Goal: Transaction & Acquisition: Purchase product/service

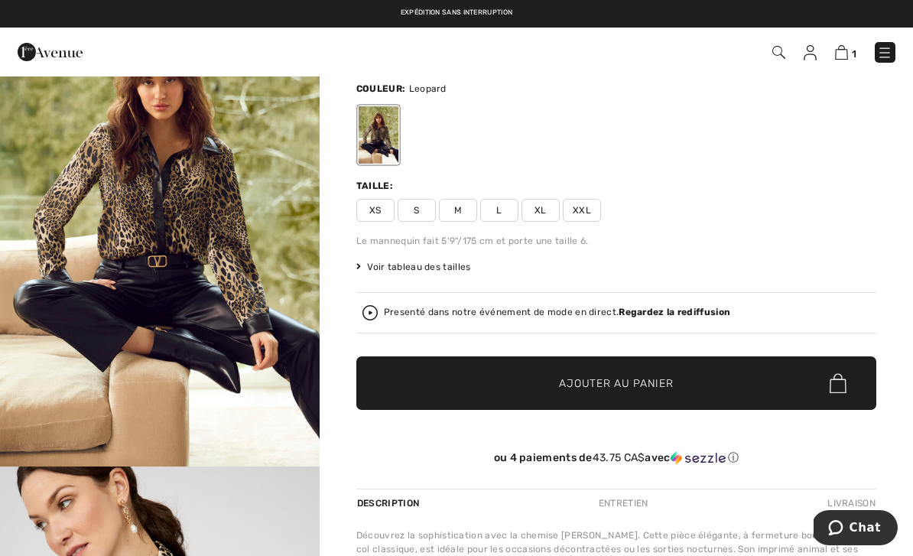
scroll to position [60, 0]
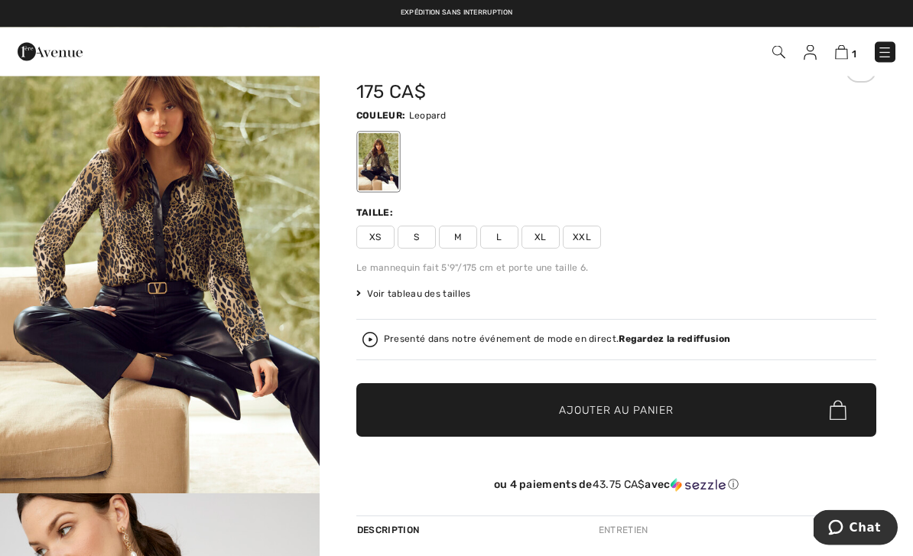
click at [456, 298] on span "Voir tableau des tailles" at bounding box center [413, 295] width 115 height 14
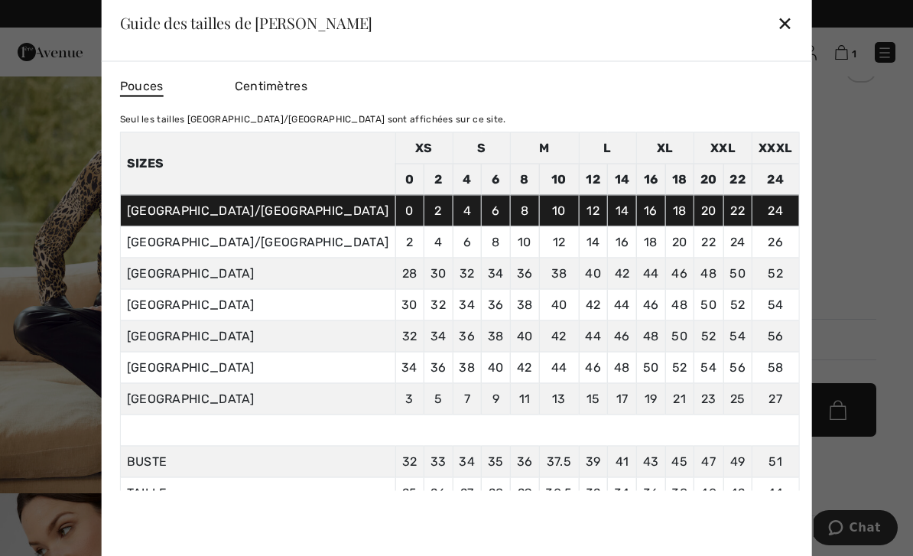
click at [777, 34] on div "✕" at bounding box center [785, 23] width 16 height 32
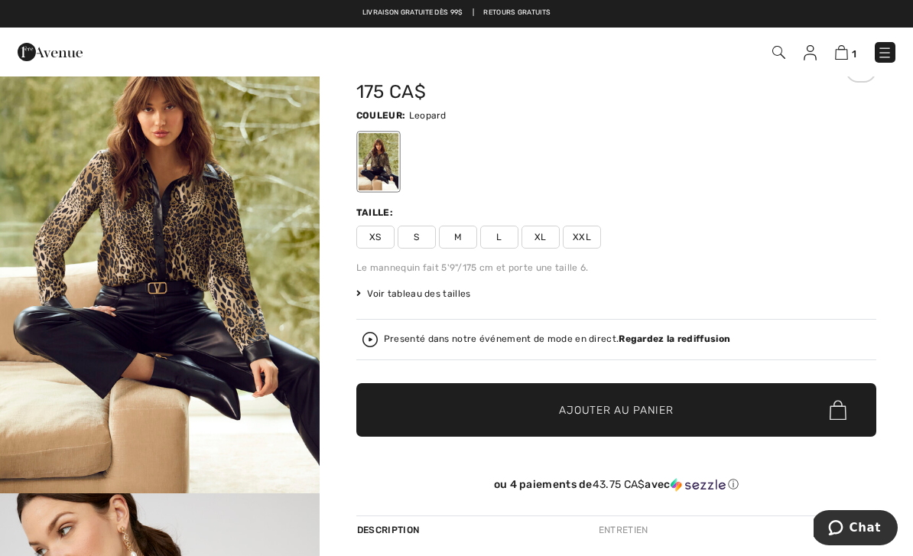
click at [847, 48] on img at bounding box center [841, 52] width 13 height 15
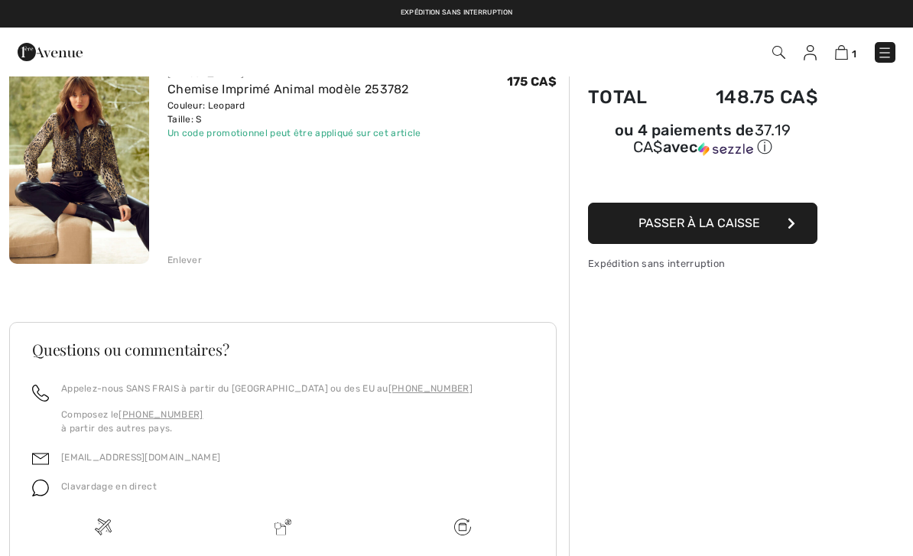
scroll to position [146, 0]
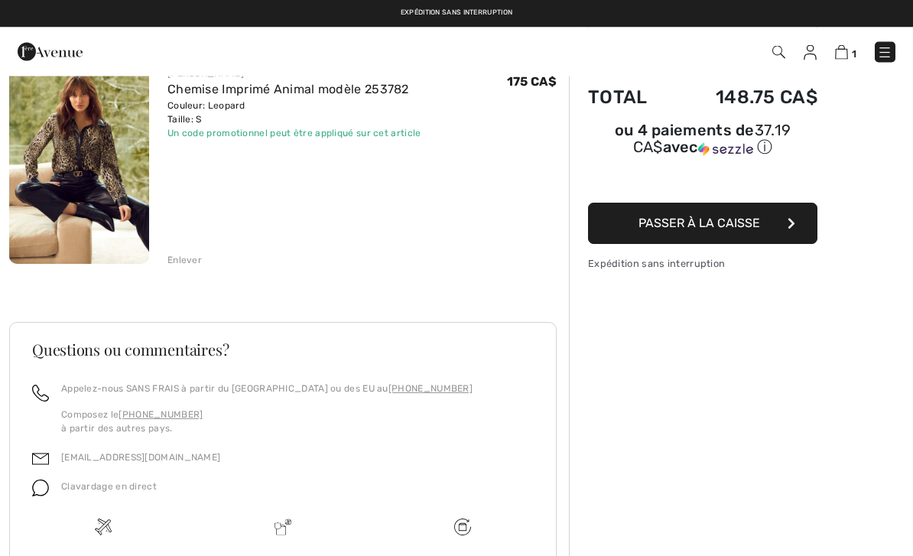
click at [51, 141] on img at bounding box center [79, 159] width 140 height 210
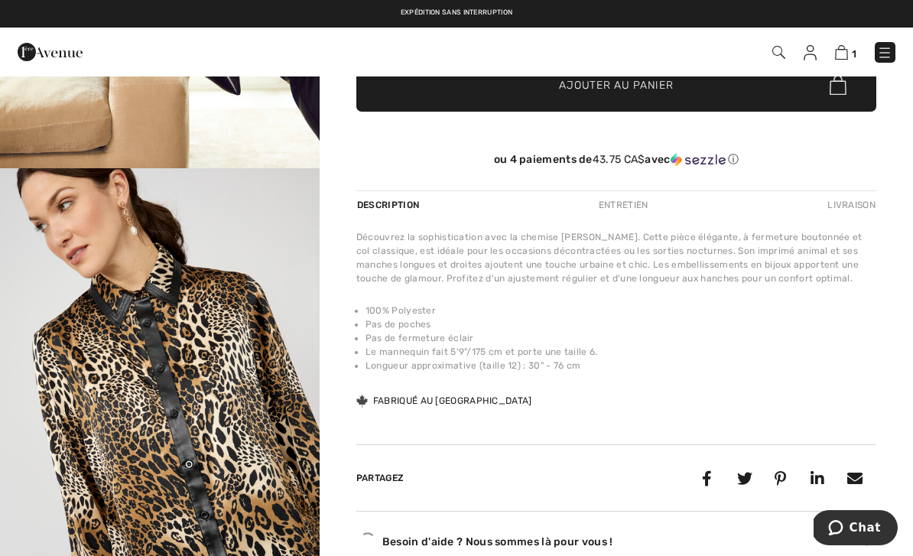
scroll to position [413, 0]
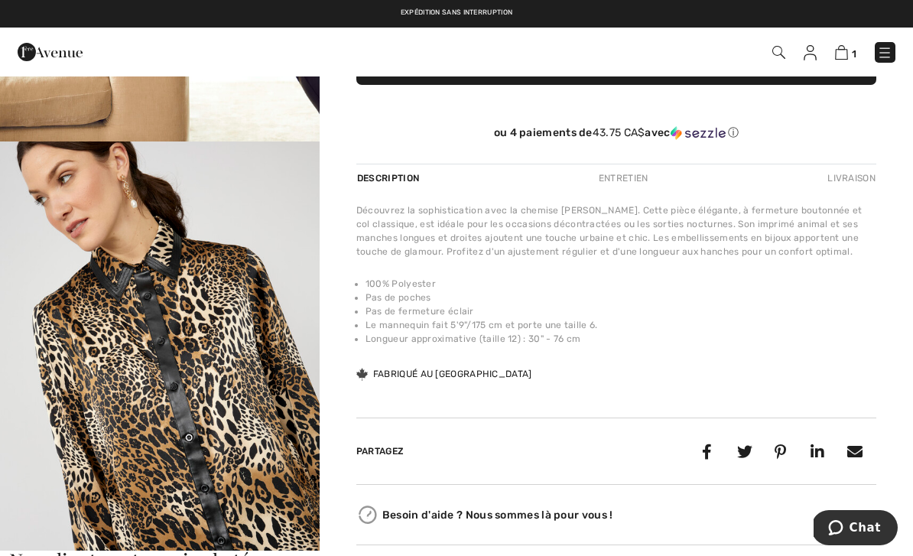
click at [119, 298] on img "2 / 5" at bounding box center [160, 382] width 320 height 480
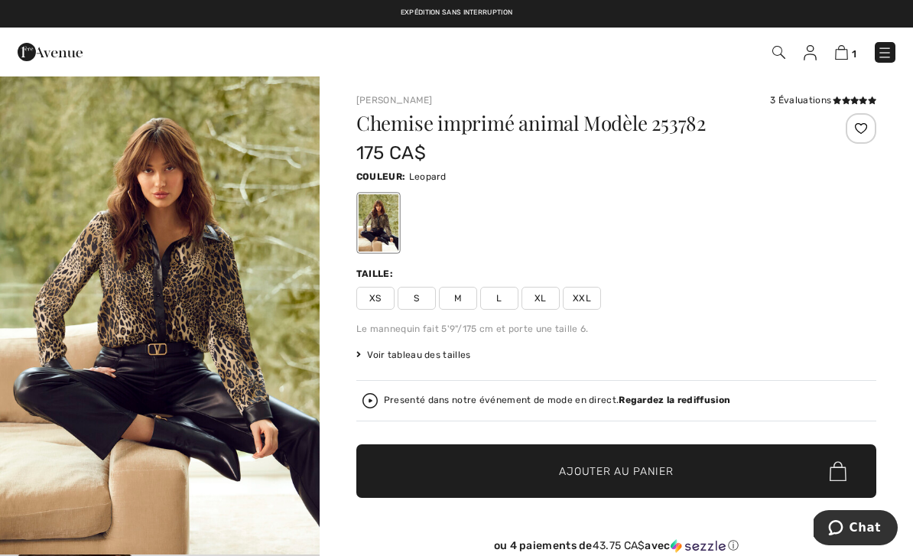
click at [848, 48] on img at bounding box center [841, 52] width 13 height 15
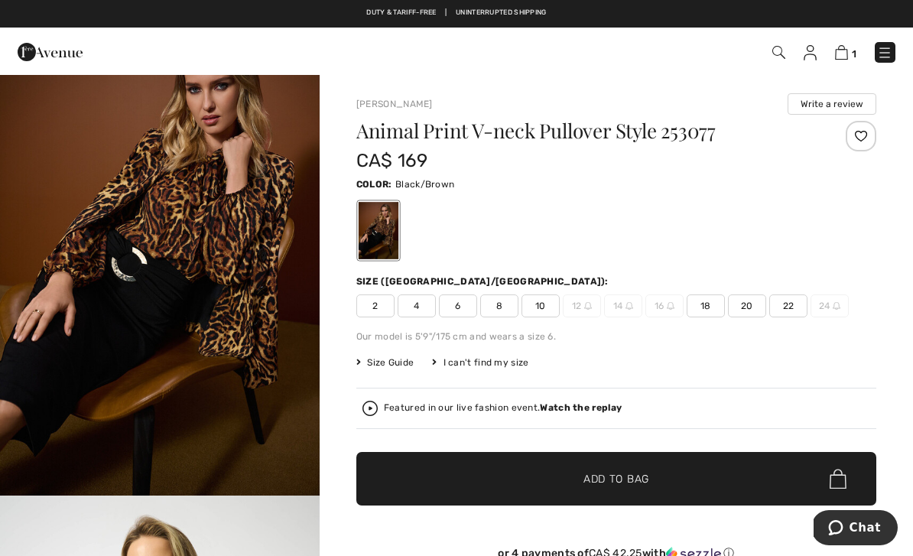
scroll to position [15, 0]
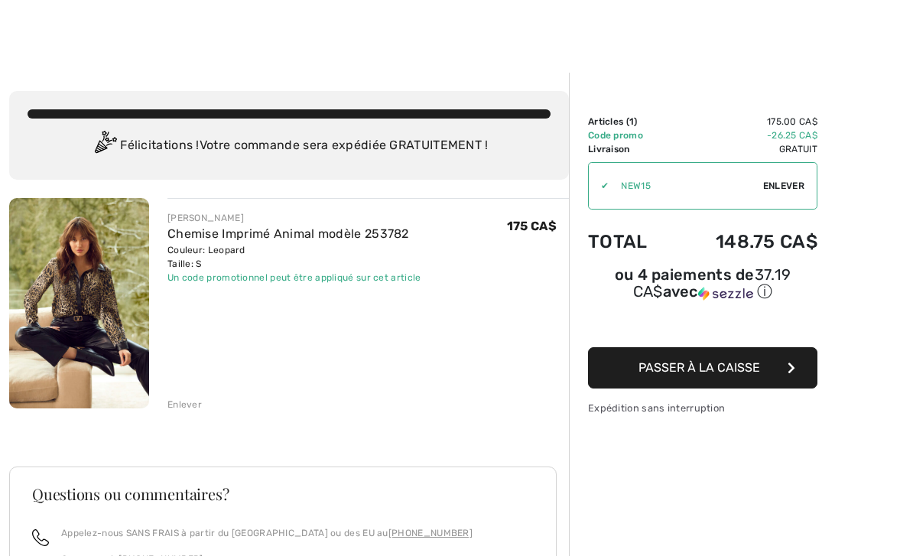
scroll to position [2, 0]
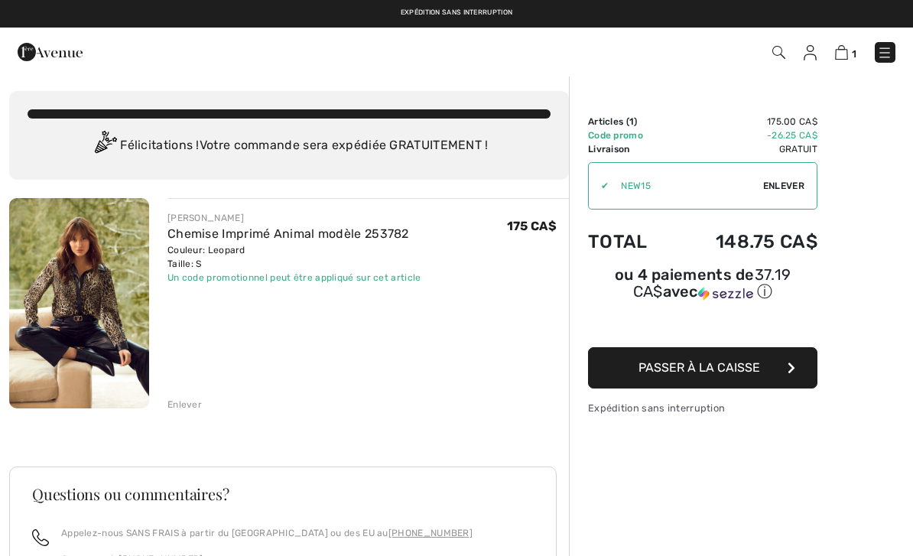
click at [771, 371] on button "Passer à la caisse" at bounding box center [702, 367] width 229 height 41
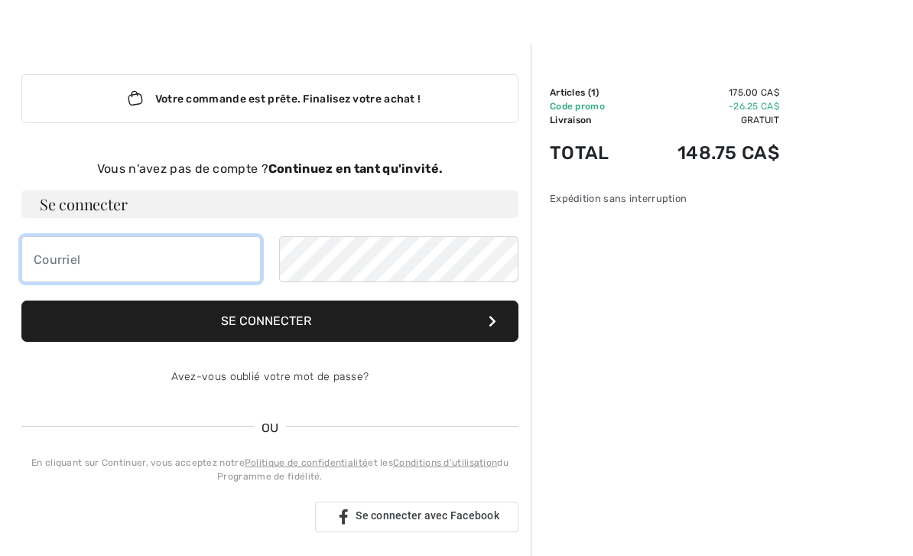
click at [70, 261] on input "email" at bounding box center [140, 259] width 239 height 46
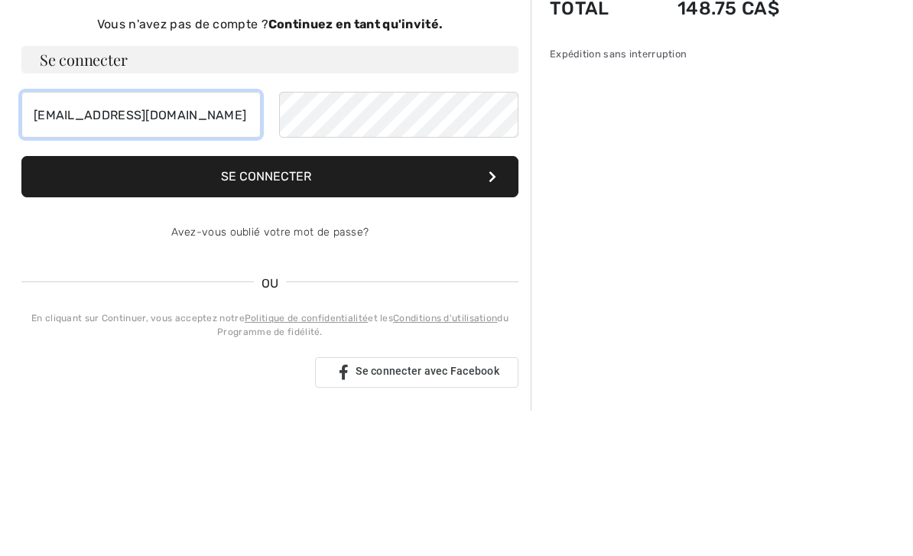
type input "[EMAIL_ADDRESS][DOMAIN_NAME]"
click at [360, 301] on button "Se connecter" at bounding box center [269, 321] width 497 height 41
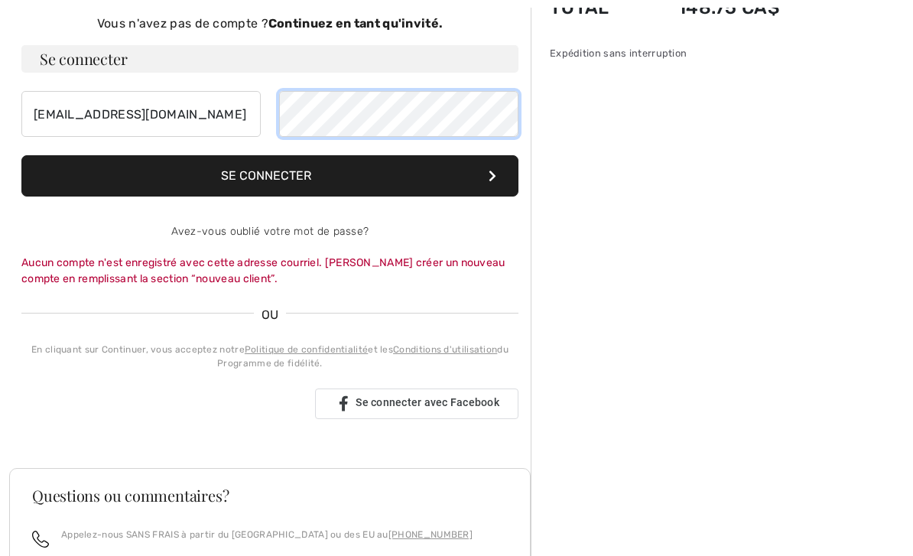
scroll to position [176, 0]
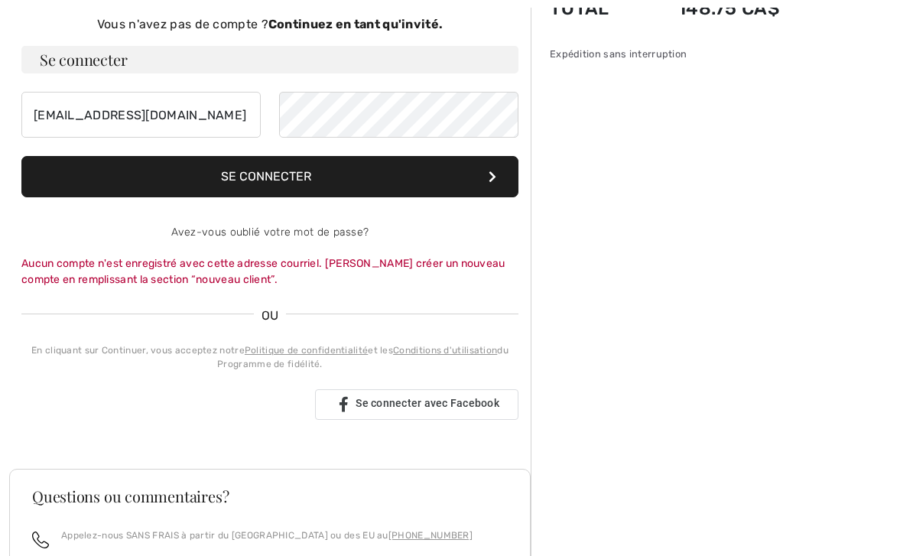
click at [155, 185] on button "Se connecter" at bounding box center [269, 176] width 497 height 41
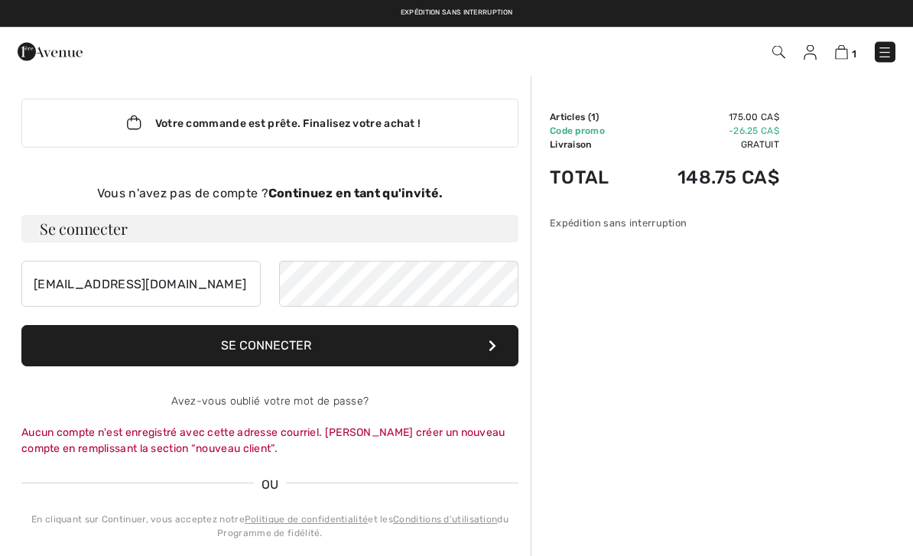
scroll to position [0, 0]
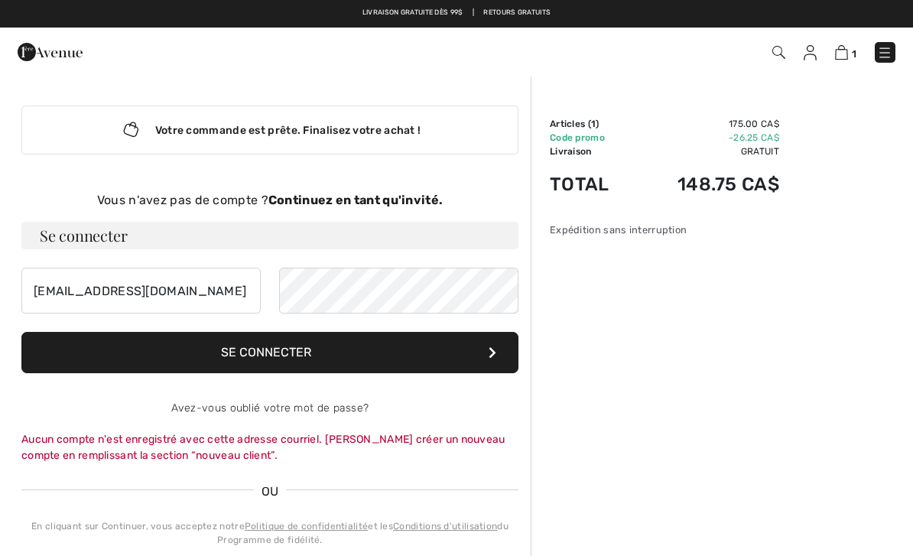
click at [305, 209] on div "Vous n'avez pas de compte ? Continuez en tant qu'invité." at bounding box center [269, 200] width 497 height 18
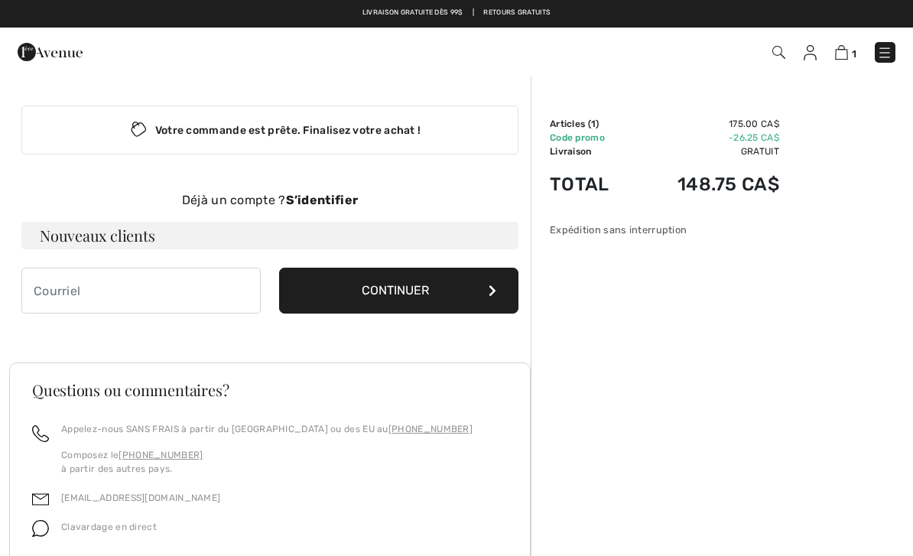
click at [70, 235] on h3 "Nouveaux clients" at bounding box center [269, 236] width 497 height 28
click at [95, 288] on input "email" at bounding box center [140, 291] width 239 height 46
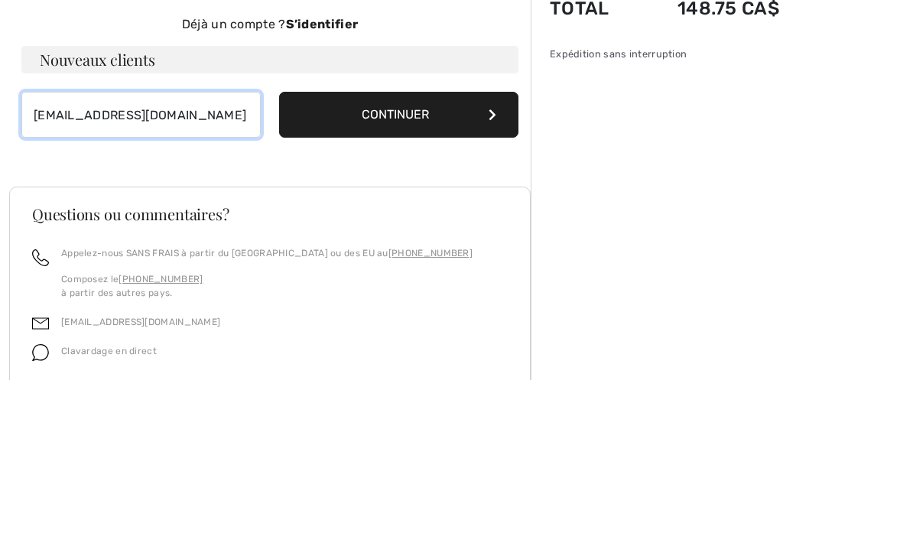
type input "danyuro@hotmail.com"
click at [428, 268] on button "Continuer" at bounding box center [398, 291] width 239 height 46
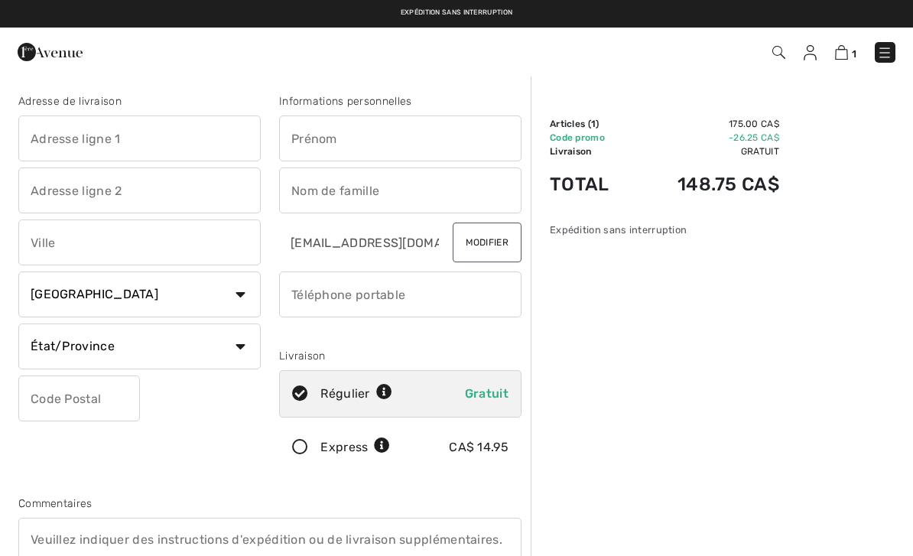
click at [297, 154] on input "text" at bounding box center [400, 139] width 242 height 46
type input "Dany"
click at [415, 202] on input "text" at bounding box center [400, 191] width 242 height 46
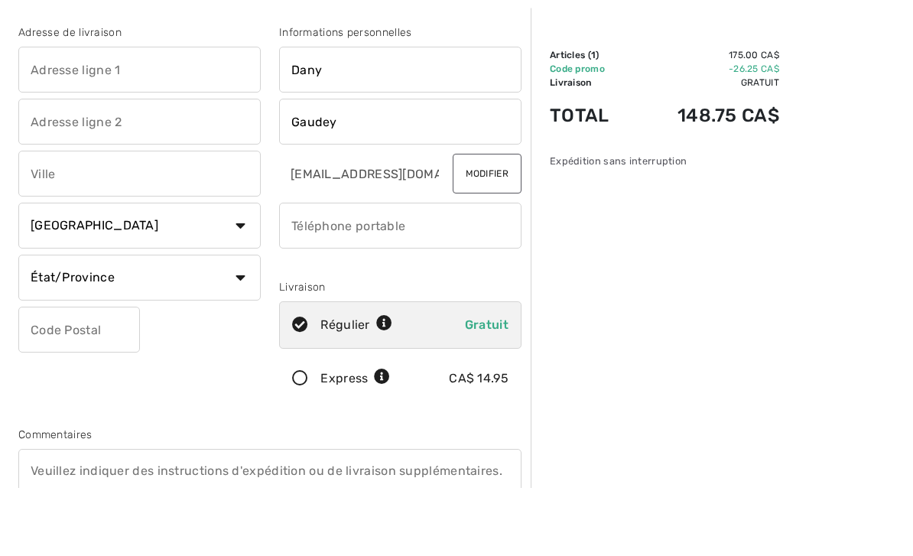
type input "Gaudey"
click at [446, 272] on input "phone" at bounding box center [400, 295] width 242 height 46
type input "5148088300"
click at [52, 116] on input "text" at bounding box center [139, 139] width 242 height 46
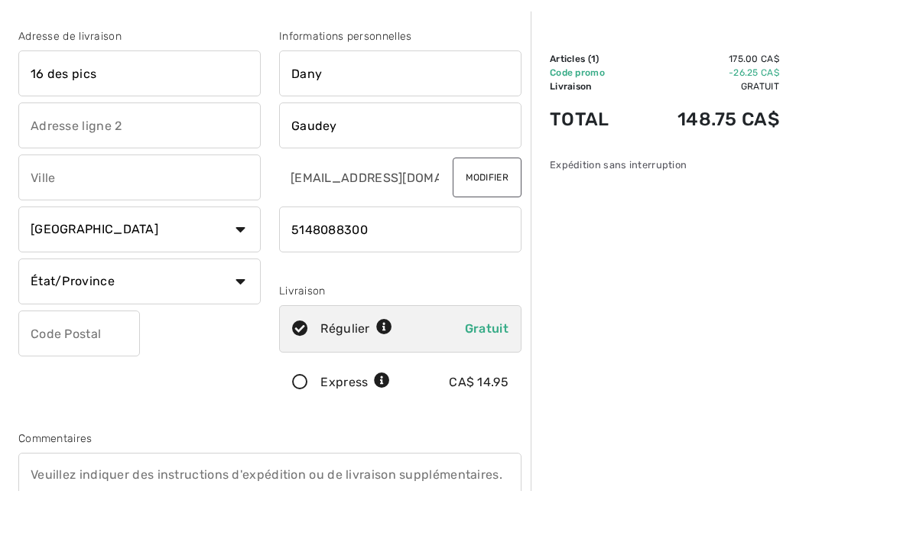
type input "16 des pics"
click at [50, 220] on input "text" at bounding box center [139, 243] width 242 height 46
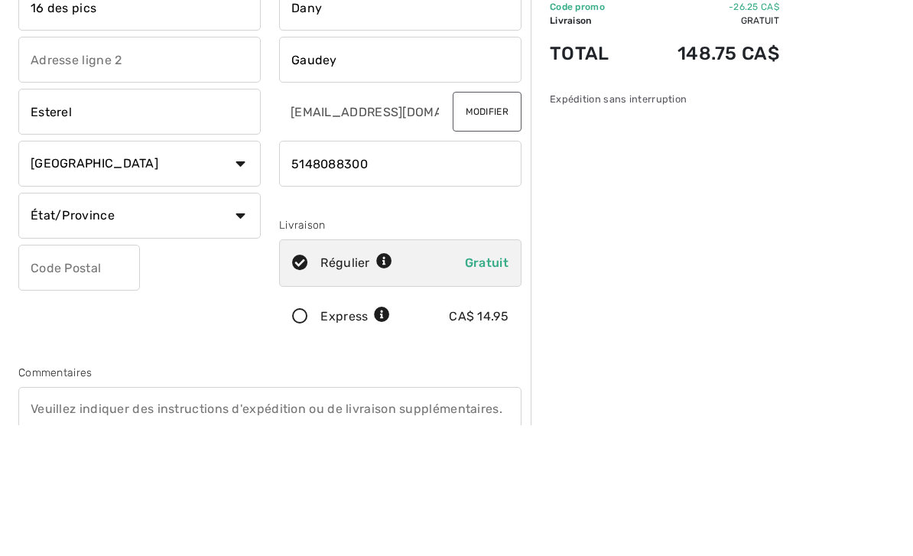
type input "Esterel"
click at [48, 324] on select "État/Province Alberta Colombie-Britannique Ile-du-Prince-Edward Manitoba Nouvea…" at bounding box center [139, 347] width 242 height 46
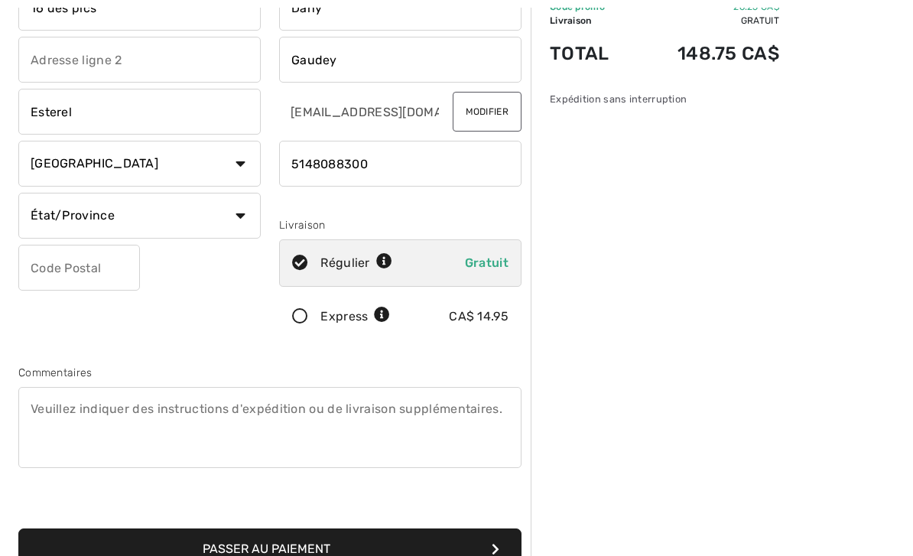
select select "QC"
click at [52, 265] on input "text" at bounding box center [79, 268] width 122 height 46
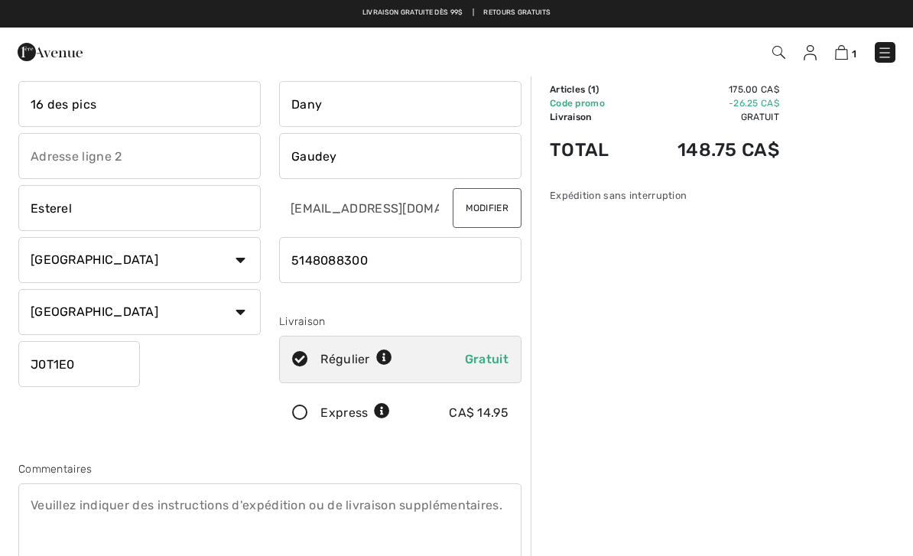
scroll to position [21, 0]
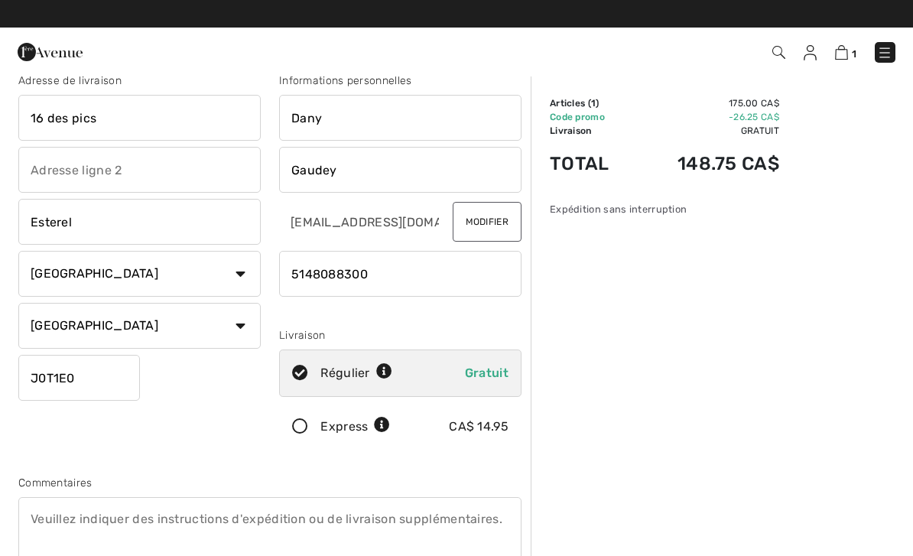
type input "J0T1E0"
click at [419, 164] on input "Gaudey" at bounding box center [400, 170] width 242 height 46
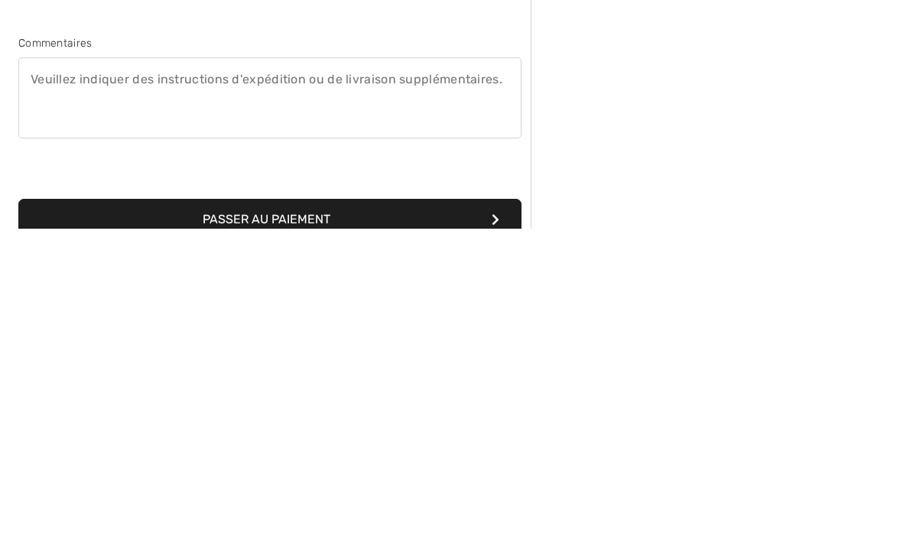
type input "Gaudet"
click at [95, 526] on button "Passer au paiement" at bounding box center [269, 546] width 503 height 41
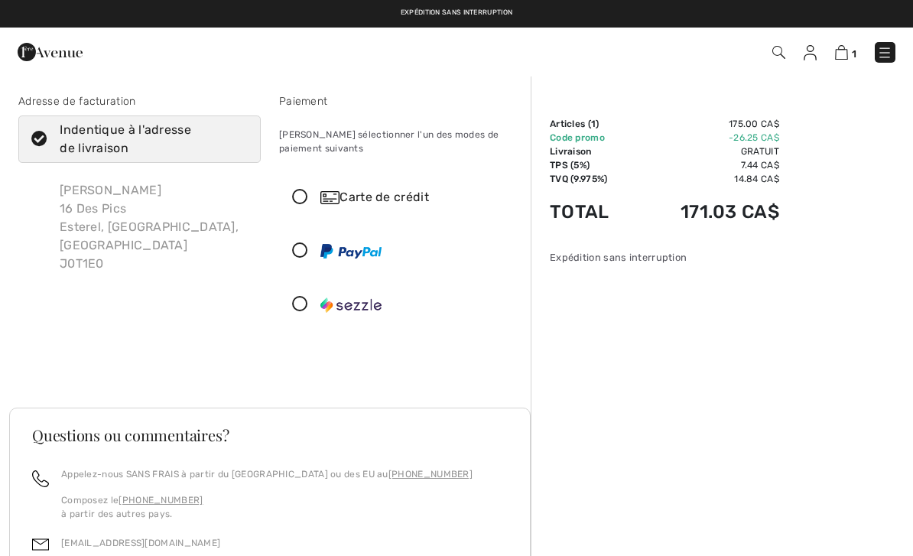
click at [291, 256] on icon at bounding box center [300, 251] width 41 height 16
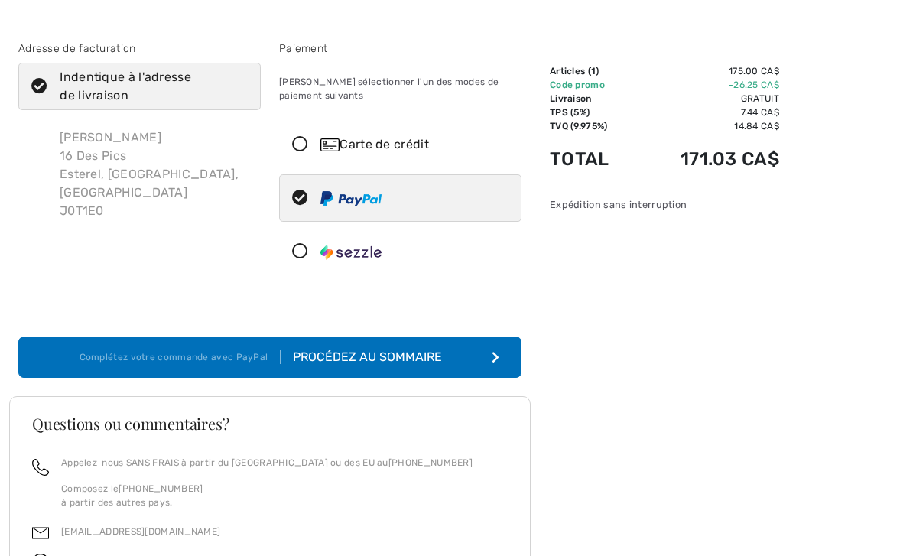
scroll to position [67, 0]
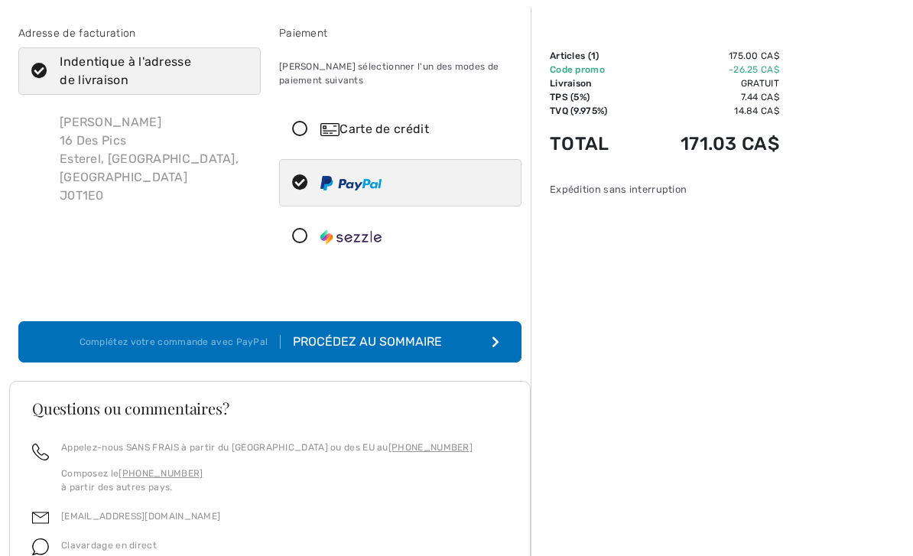
click at [336, 352] on button "Complétez votre commande avec PayPal Procédez au sommaire" at bounding box center [269, 342] width 503 height 41
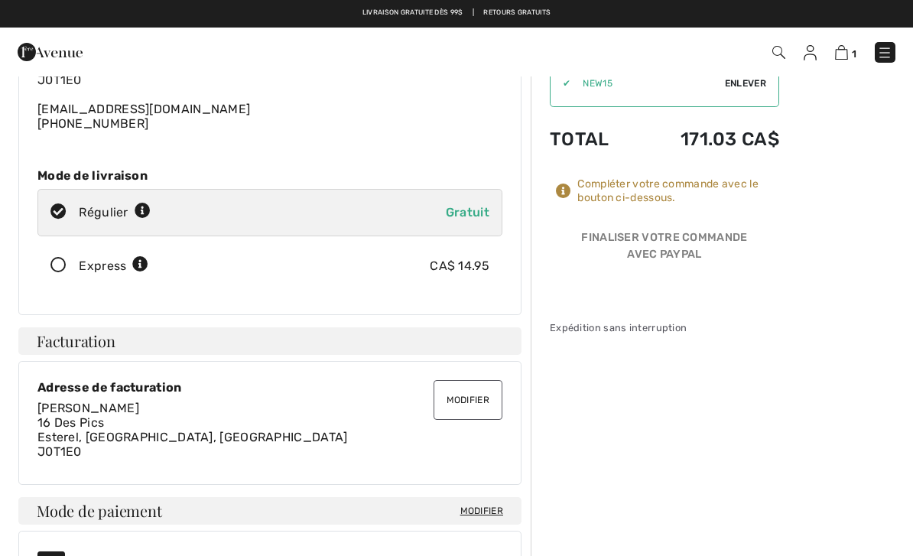
scroll to position [129, 0]
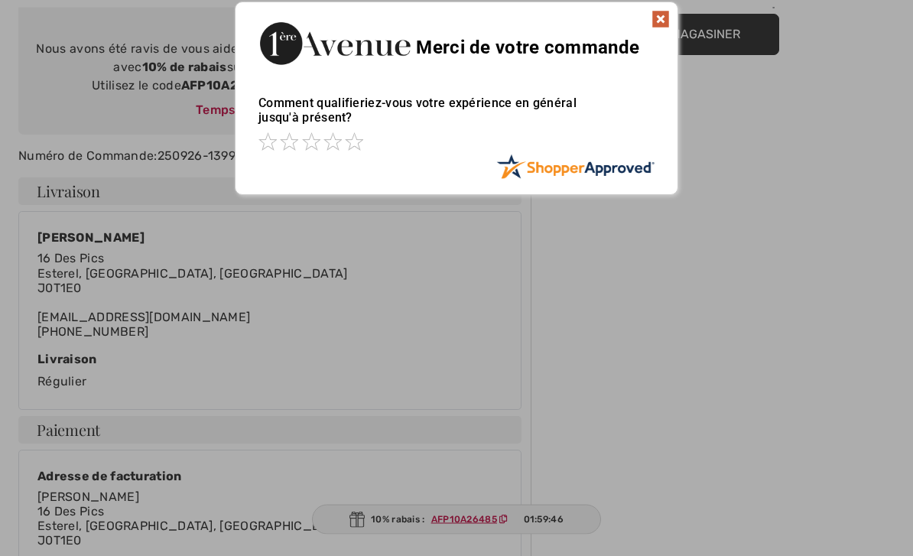
scroll to position [211, 0]
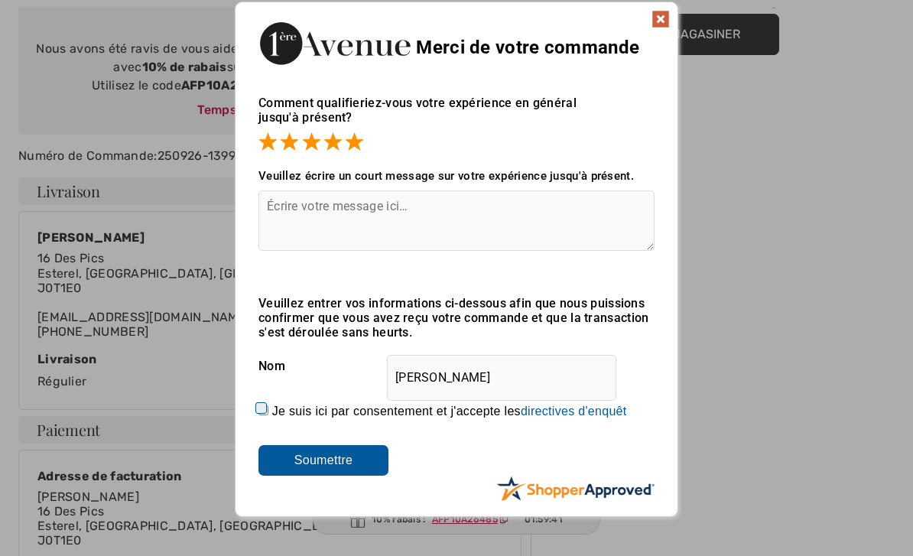
click at [356, 450] on input "Soumettre" at bounding box center [324, 460] width 130 height 31
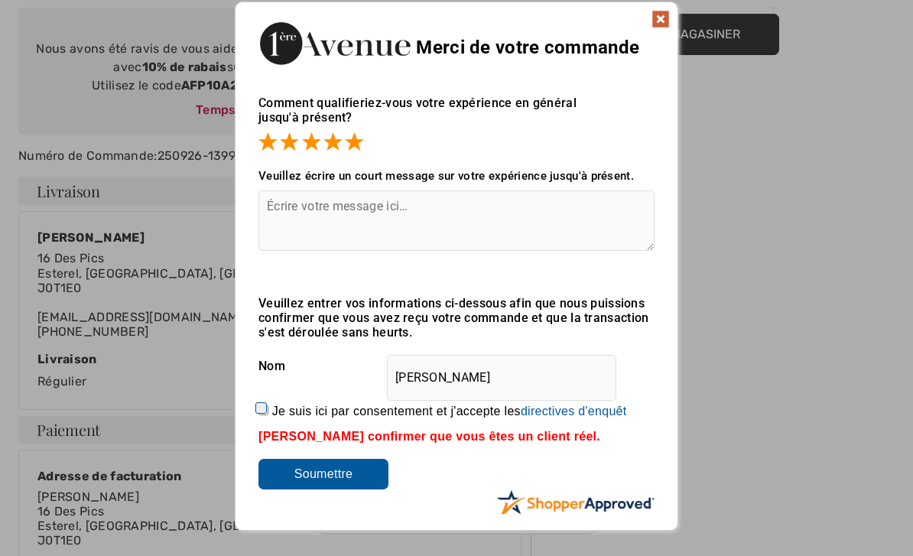
click at [268, 405] on input "Je suis ici par consentement et j'accepte les En soumettant une évaluation, vou…" at bounding box center [264, 410] width 10 height 10
checkbox input "true"
click at [281, 489] on input "Soumettre" at bounding box center [324, 474] width 130 height 31
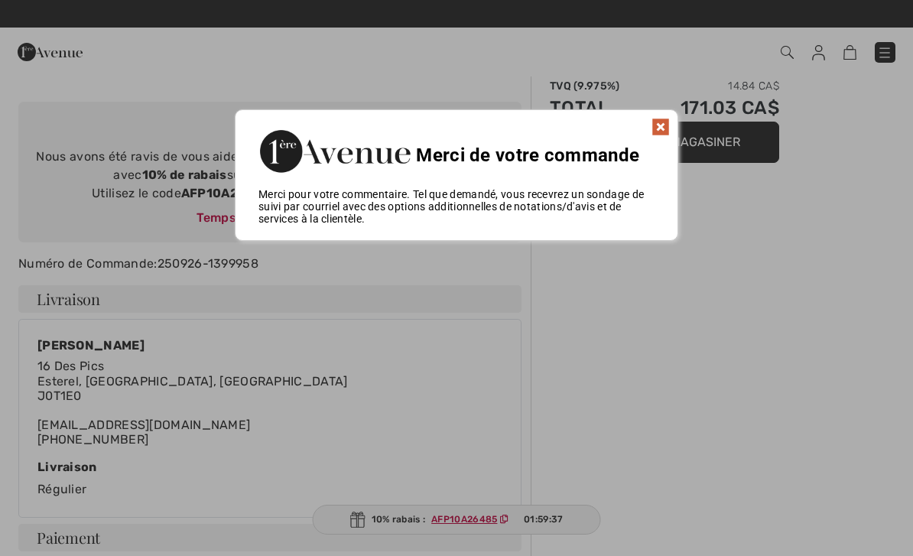
scroll to position [93, 0]
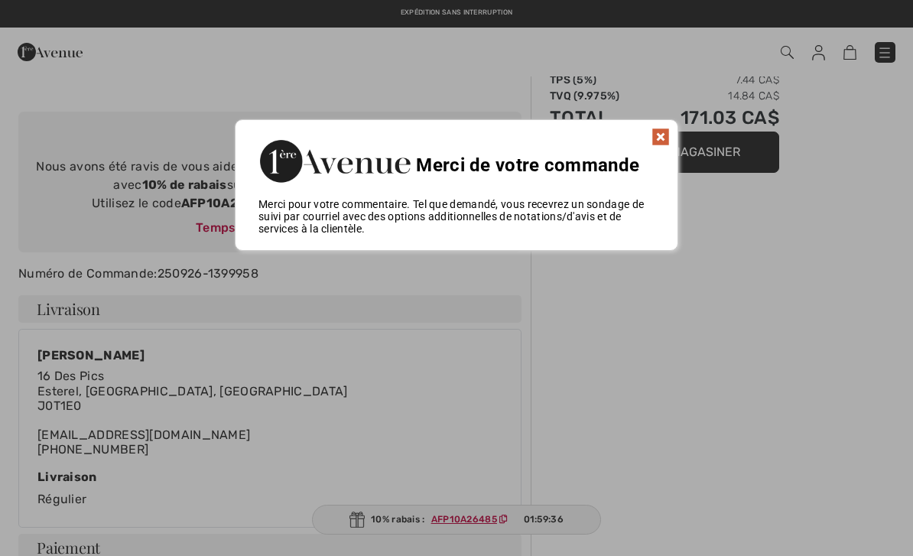
click at [653, 138] on img at bounding box center [661, 137] width 18 height 18
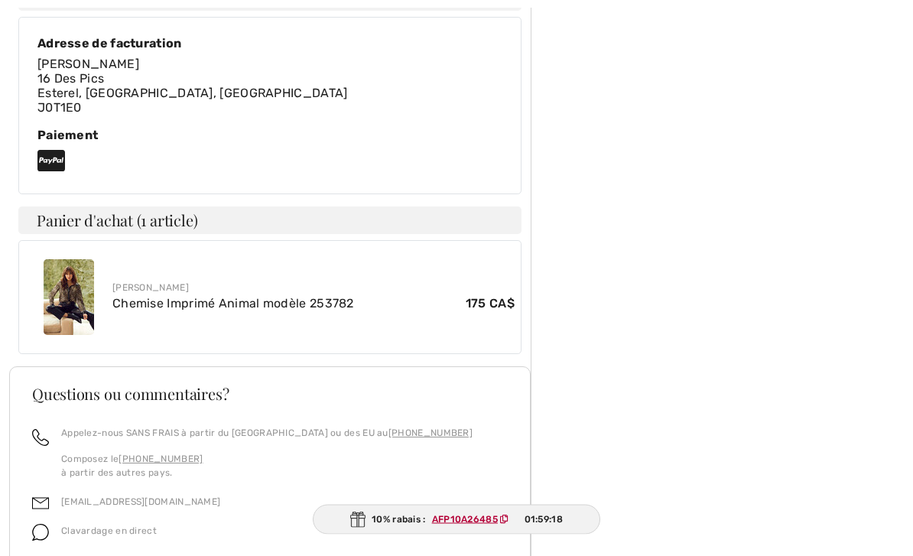
scroll to position [644, 0]
click at [154, 304] on link "Chemise Imprimé Animal modèle 253782" at bounding box center [233, 303] width 242 height 15
